Goal: Use online tool/utility: Use online tool/utility

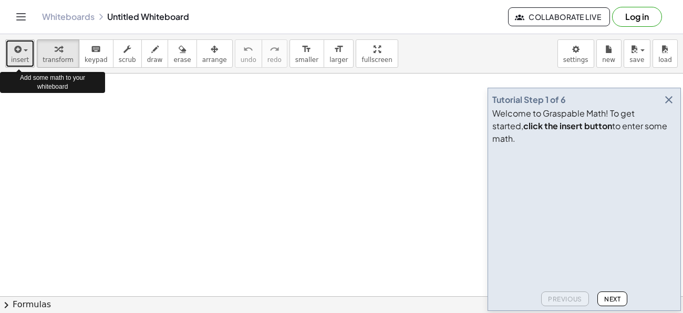
click at [23, 55] on button "insert" at bounding box center [19, 53] width 29 height 28
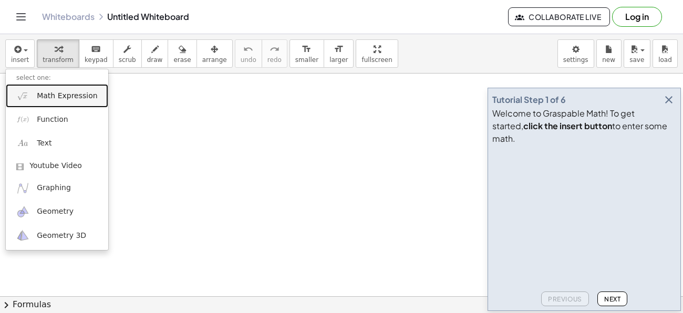
click at [44, 95] on span "Math Expression" at bounding box center [67, 96] width 60 height 11
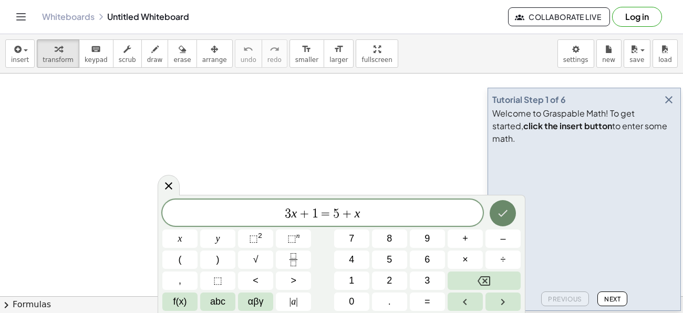
click at [505, 210] on icon "Done" at bounding box center [502, 213] width 13 height 13
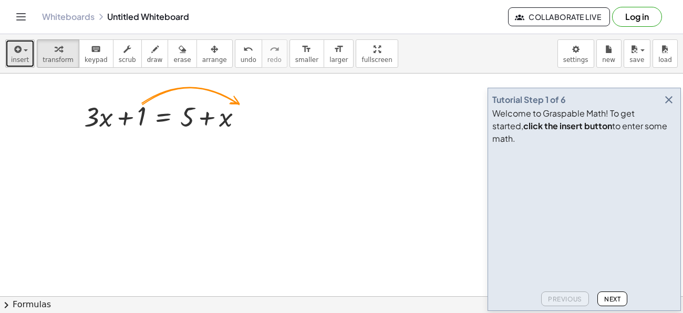
click at [22, 56] on span "insert" at bounding box center [20, 59] width 18 height 7
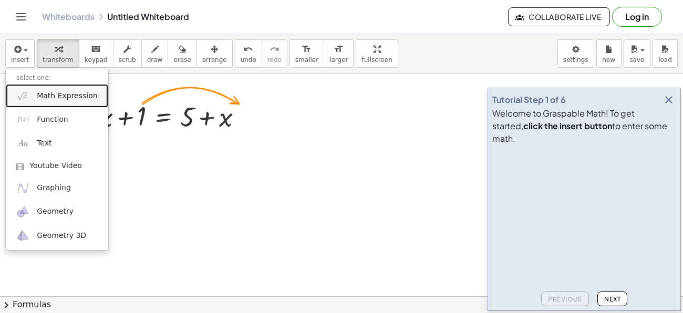
click at [38, 101] on span "Math Expression" at bounding box center [67, 96] width 60 height 11
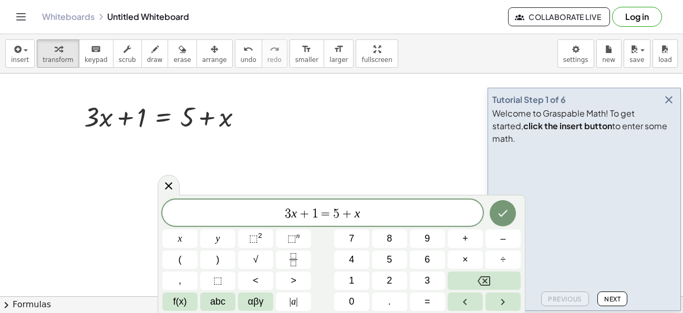
click at [617, 299] on span "Next" at bounding box center [612, 299] width 16 height 8
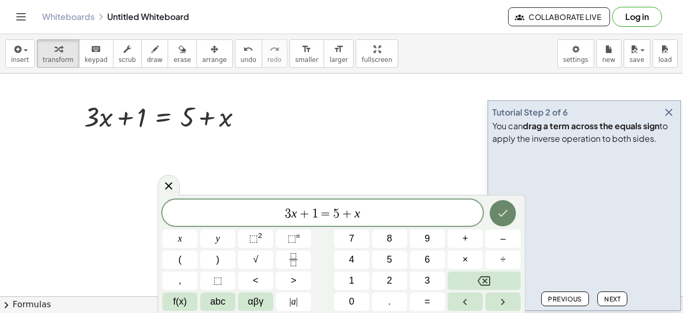
click at [495, 208] on button "Done" at bounding box center [502, 213] width 26 height 26
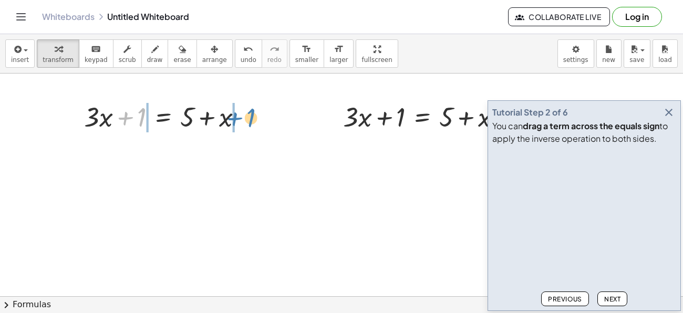
drag, startPoint x: 144, startPoint y: 108, endPoint x: 255, endPoint y: 109, distance: 110.3
click at [255, 109] on div at bounding box center [167, 116] width 177 height 36
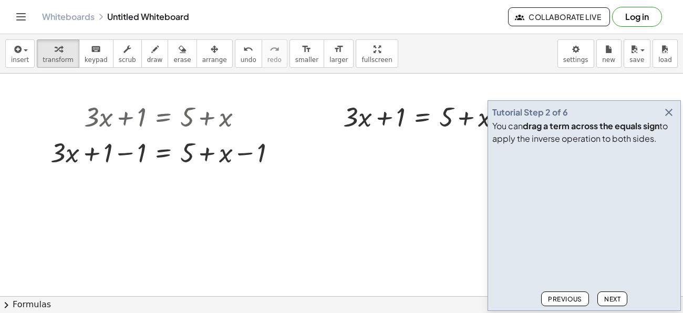
click at [611, 300] on span "Next" at bounding box center [612, 299] width 16 height 8
click at [123, 152] on div at bounding box center [167, 152] width 244 height 36
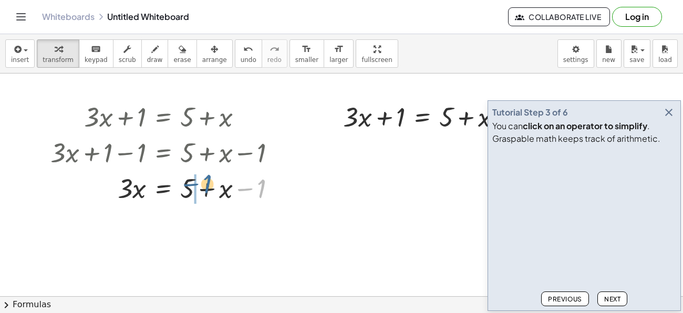
drag, startPoint x: 262, startPoint y: 192, endPoint x: 207, endPoint y: 187, distance: 54.3
click at [207, 187] on div at bounding box center [167, 188] width 244 height 36
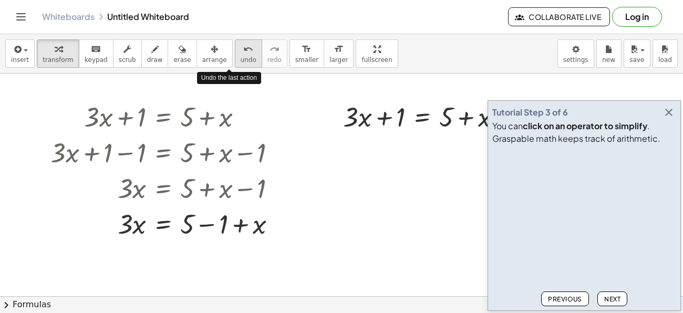
click at [241, 57] on span "undo" at bounding box center [249, 59] width 16 height 7
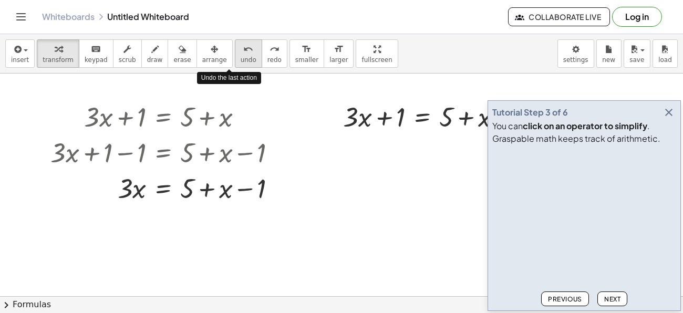
click at [241, 57] on span "undo" at bounding box center [249, 59] width 16 height 7
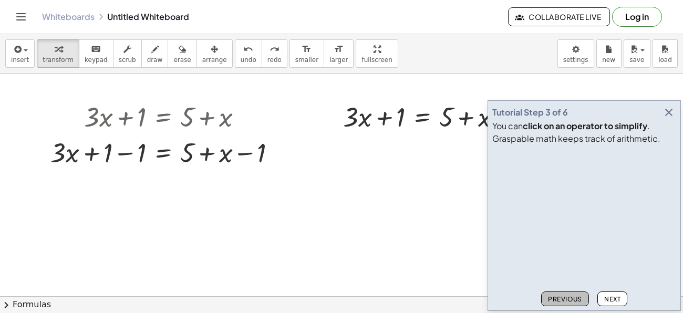
click at [559, 301] on span "Previous" at bounding box center [565, 299] width 34 height 8
click at [243, 54] on icon "undo" at bounding box center [248, 49] width 10 height 13
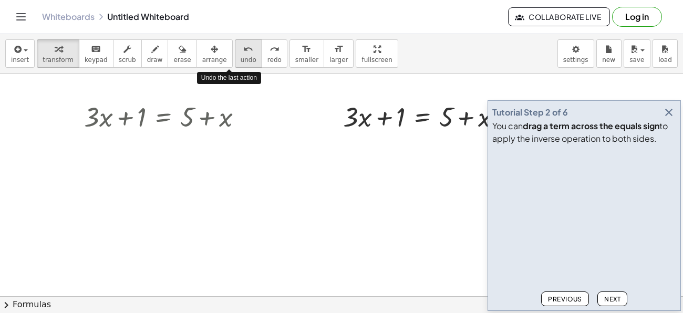
click at [243, 54] on icon "undo" at bounding box center [248, 49] width 10 height 13
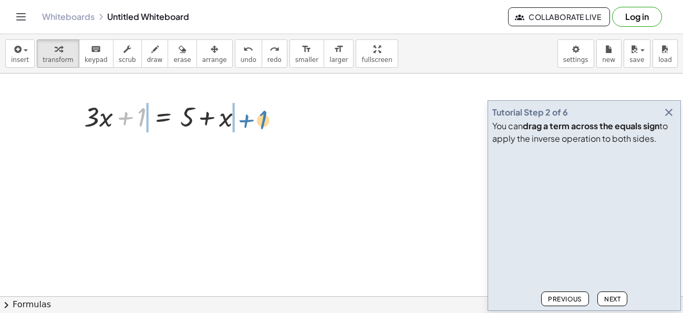
drag, startPoint x: 142, startPoint y: 112, endPoint x: 263, endPoint y: 115, distance: 120.8
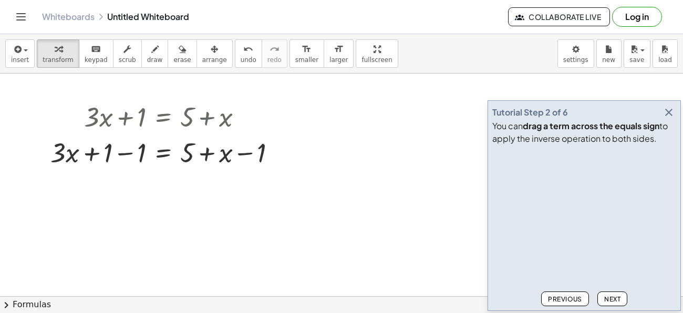
click at [613, 298] on span "Next" at bounding box center [612, 299] width 16 height 8
click at [97, 153] on div at bounding box center [167, 152] width 244 height 36
click at [127, 153] on div at bounding box center [167, 152] width 244 height 36
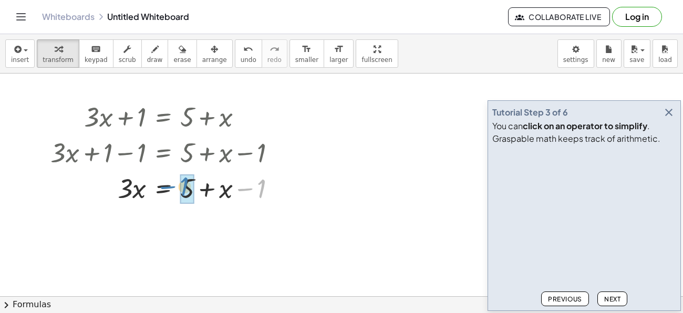
drag, startPoint x: 261, startPoint y: 183, endPoint x: 195, endPoint y: 180, distance: 66.2
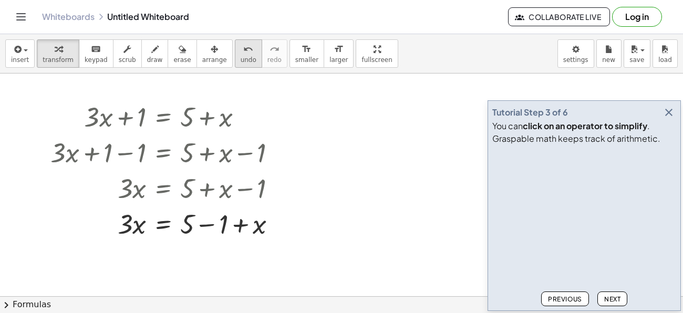
click at [243, 51] on icon "undo" at bounding box center [248, 49] width 10 height 13
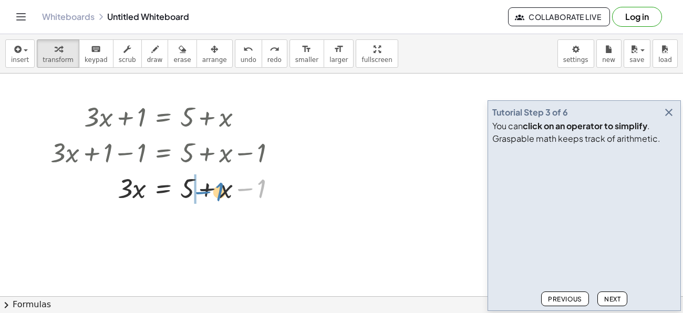
drag, startPoint x: 259, startPoint y: 187, endPoint x: 217, endPoint y: 190, distance: 42.1
click at [217, 190] on div at bounding box center [167, 188] width 244 height 36
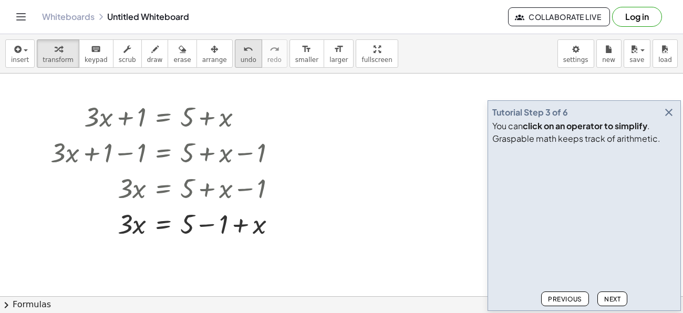
click at [235, 64] on button "undo undo" at bounding box center [248, 53] width 27 height 28
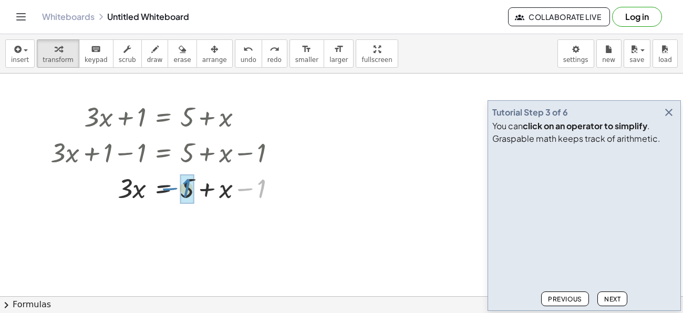
drag, startPoint x: 260, startPoint y: 189, endPoint x: 185, endPoint y: 189, distance: 75.1
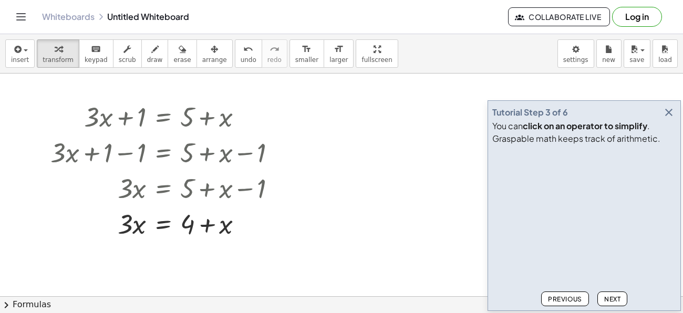
click at [618, 297] on span "Next" at bounding box center [612, 299] width 16 height 8
click at [166, 250] on icon at bounding box center [163, 250] width 9 height 9
click at [561, 295] on span "Previous" at bounding box center [565, 299] width 34 height 8
click at [621, 300] on button "Next" at bounding box center [612, 298] width 30 height 15
click at [165, 251] on icon at bounding box center [163, 250] width 9 height 9
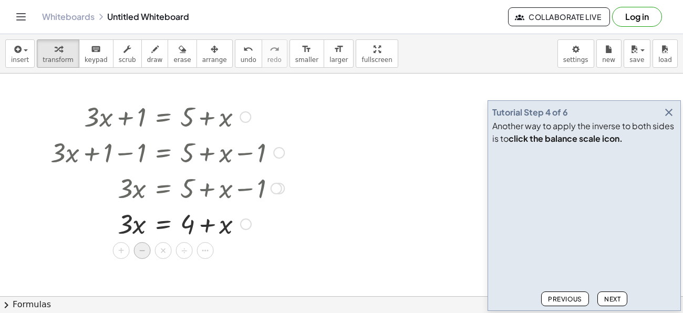
click at [139, 253] on span "−" at bounding box center [142, 250] width 6 height 15
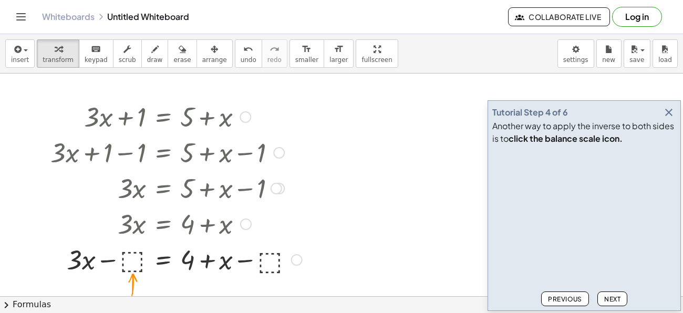
click at [131, 254] on div at bounding box center [176, 259] width 262 height 36
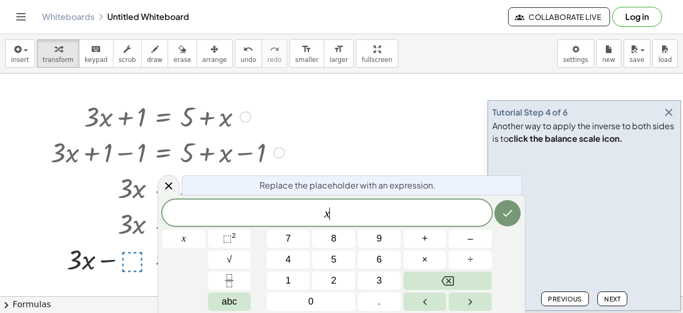
click at [499, 227] on div "x ​ x 7 8 9 + – 4 5 6 × ÷ ⬚ 2 √ abc 1 2 3 0 ." at bounding box center [341, 255] width 358 height 111
click at [506, 219] on icon "Done" at bounding box center [507, 213] width 13 height 13
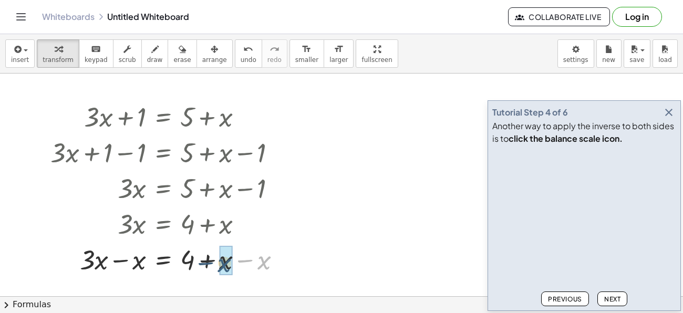
drag, startPoint x: 268, startPoint y: 264, endPoint x: 228, endPoint y: 266, distance: 40.0
click at [236, 58] on button "undo undo" at bounding box center [248, 53] width 27 height 28
click at [247, 264] on div at bounding box center [169, 259] width 249 height 36
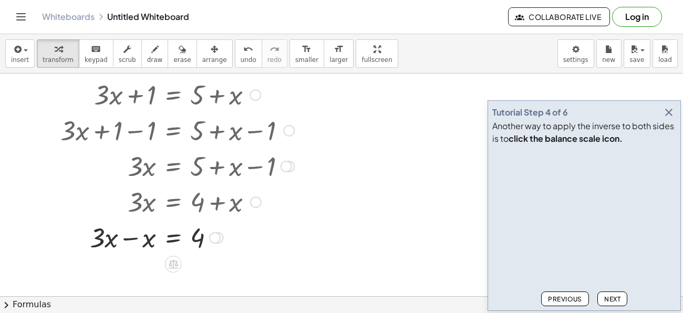
click at [137, 239] on div at bounding box center [177, 237] width 244 height 36
click at [617, 302] on span "Next" at bounding box center [612, 299] width 16 height 8
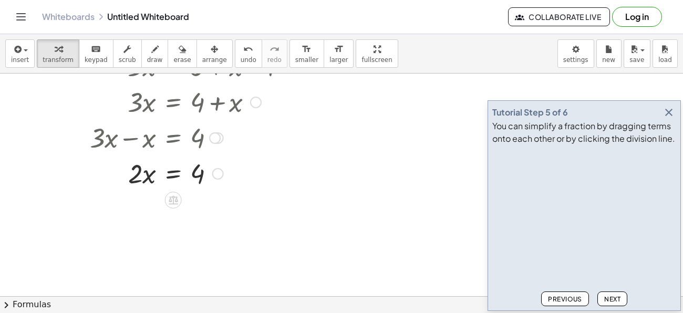
scroll to position [114, 0]
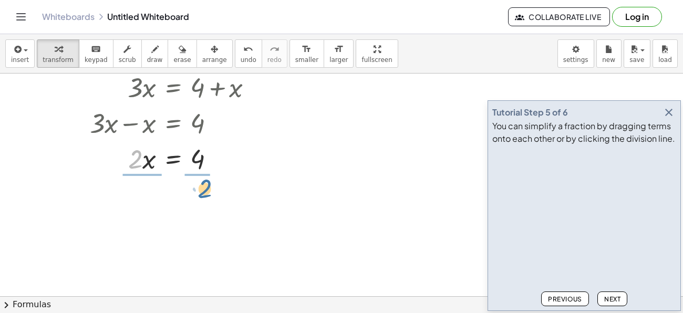
drag, startPoint x: 142, startPoint y: 162, endPoint x: 218, endPoint y: 191, distance: 80.9
click at [218, 191] on div "+ · 3 · x + 1 = + 5 + x + · 3 · x + 1 − 1 = + 5 + x − 1 + · 3 · x + 0 = + 5 + x…" at bounding box center [341, 216] width 683 height 514
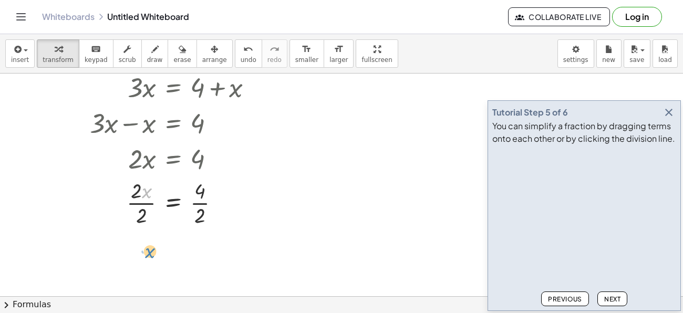
drag, startPoint x: 142, startPoint y: 195, endPoint x: 145, endPoint y: 256, distance: 61.0
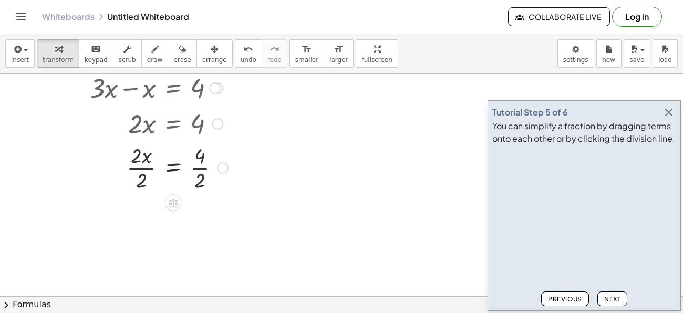
scroll to position [155, 0]
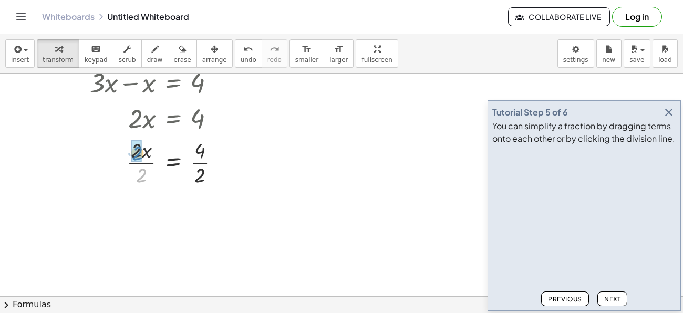
drag, startPoint x: 140, startPoint y: 174, endPoint x: 135, endPoint y: 152, distance: 23.0
click at [611, 298] on span "Next" at bounding box center [612, 299] width 16 height 8
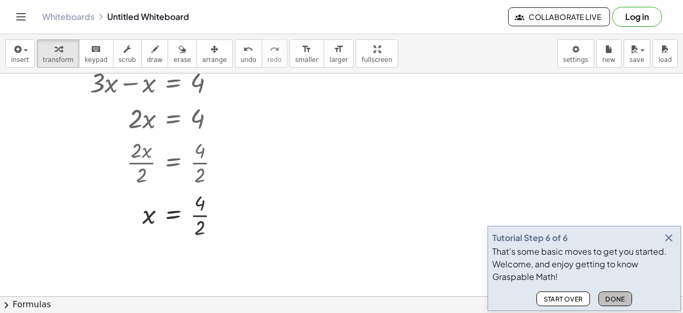
click at [611, 298] on span "Done" at bounding box center [615, 299] width 20 height 8
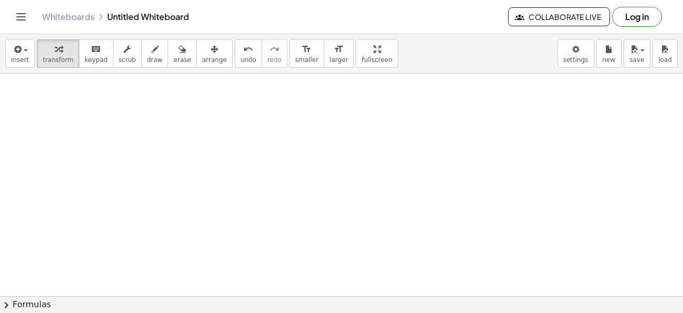
scroll to position [351, 0]
